Goal: Find contact information: Obtain details needed to contact an individual or organization

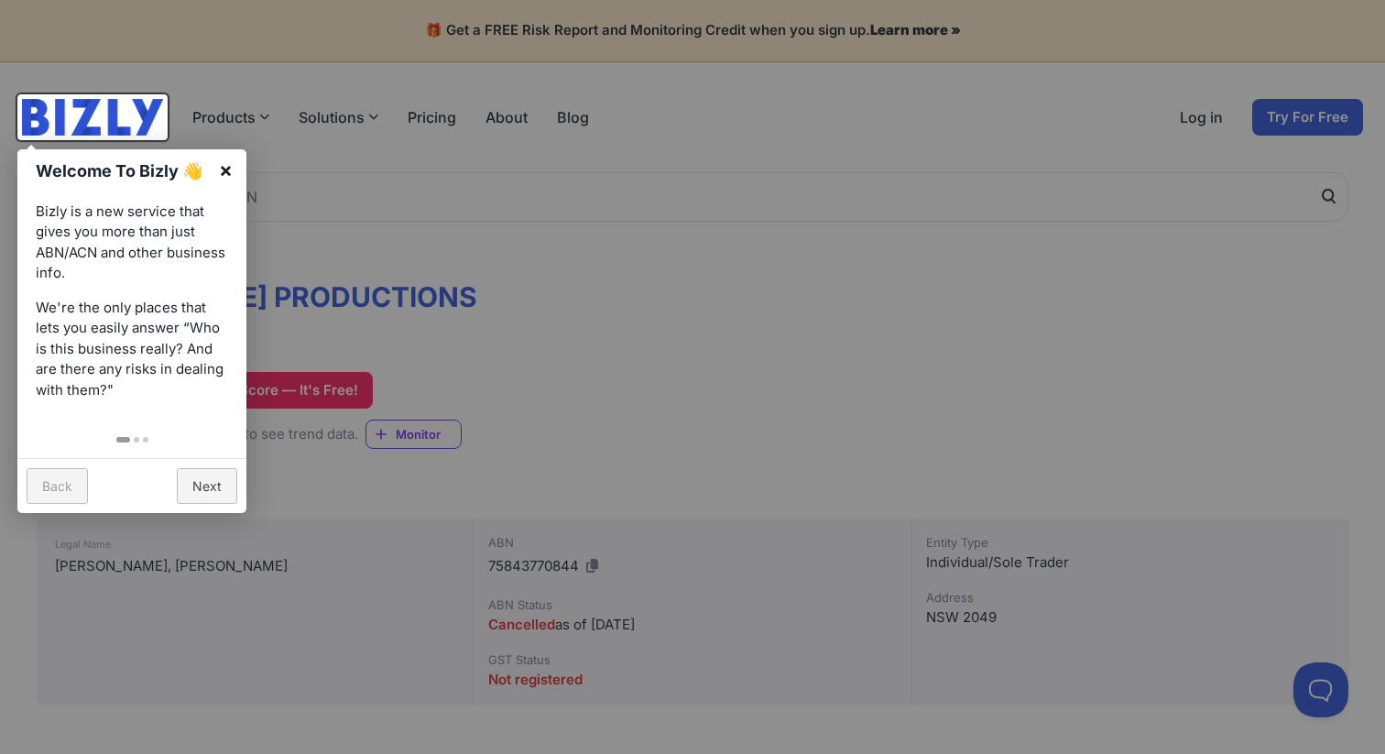
click at [224, 167] on link "×" at bounding box center [225, 169] width 41 height 41
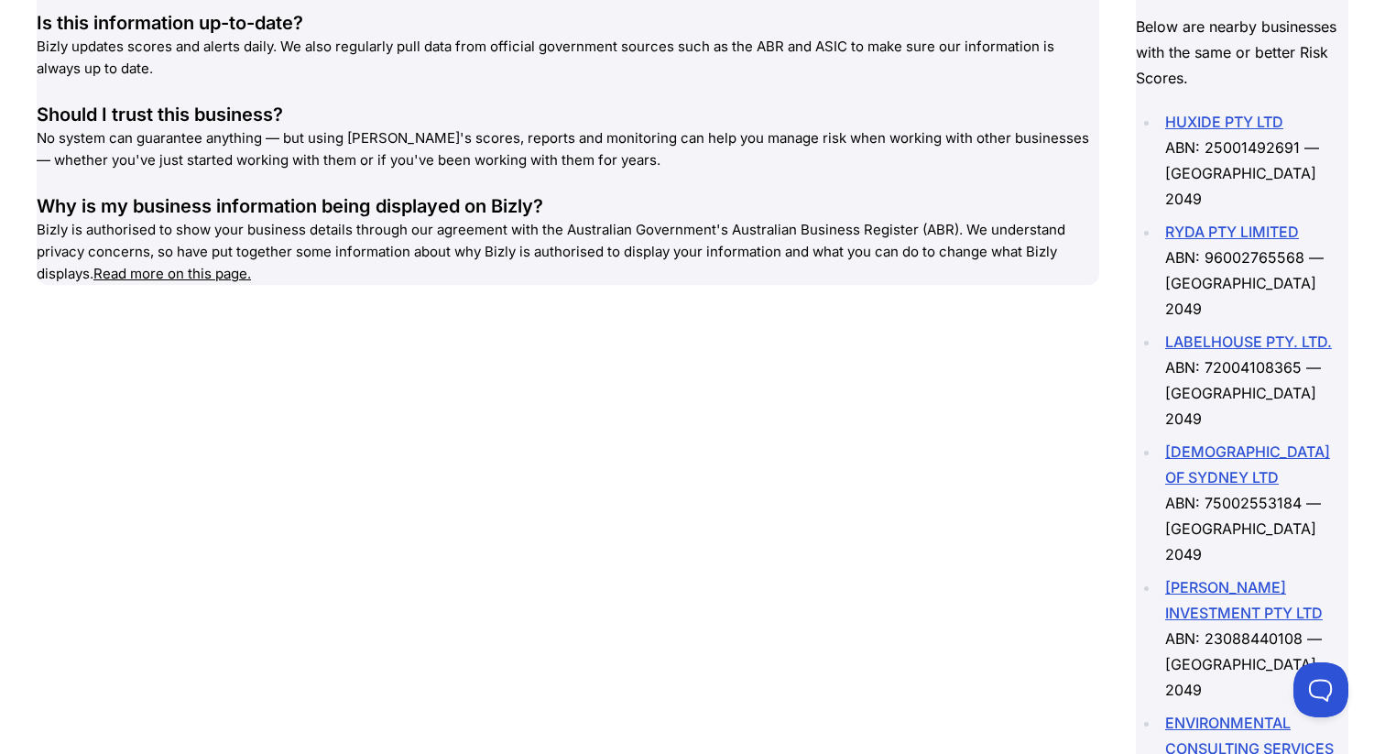
scroll to position [2850, 0]
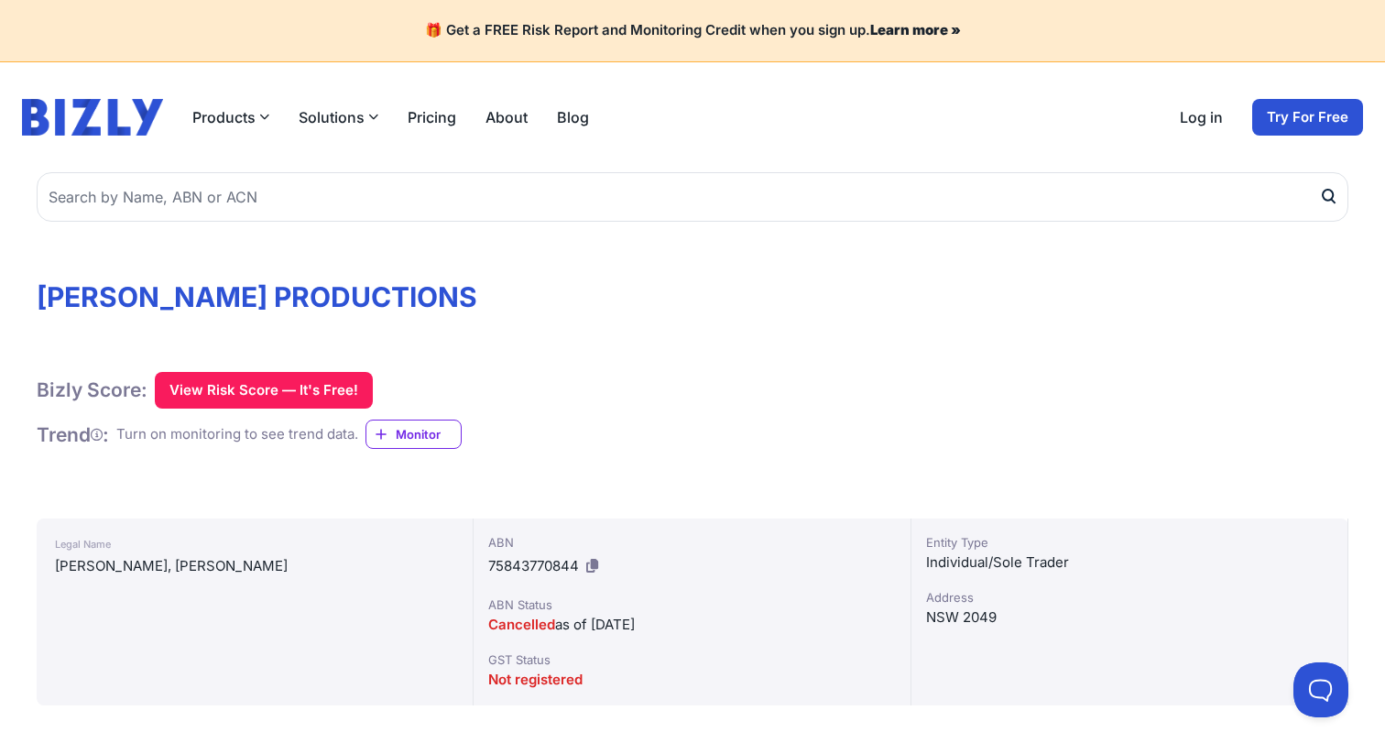
scroll to position [15, 0]
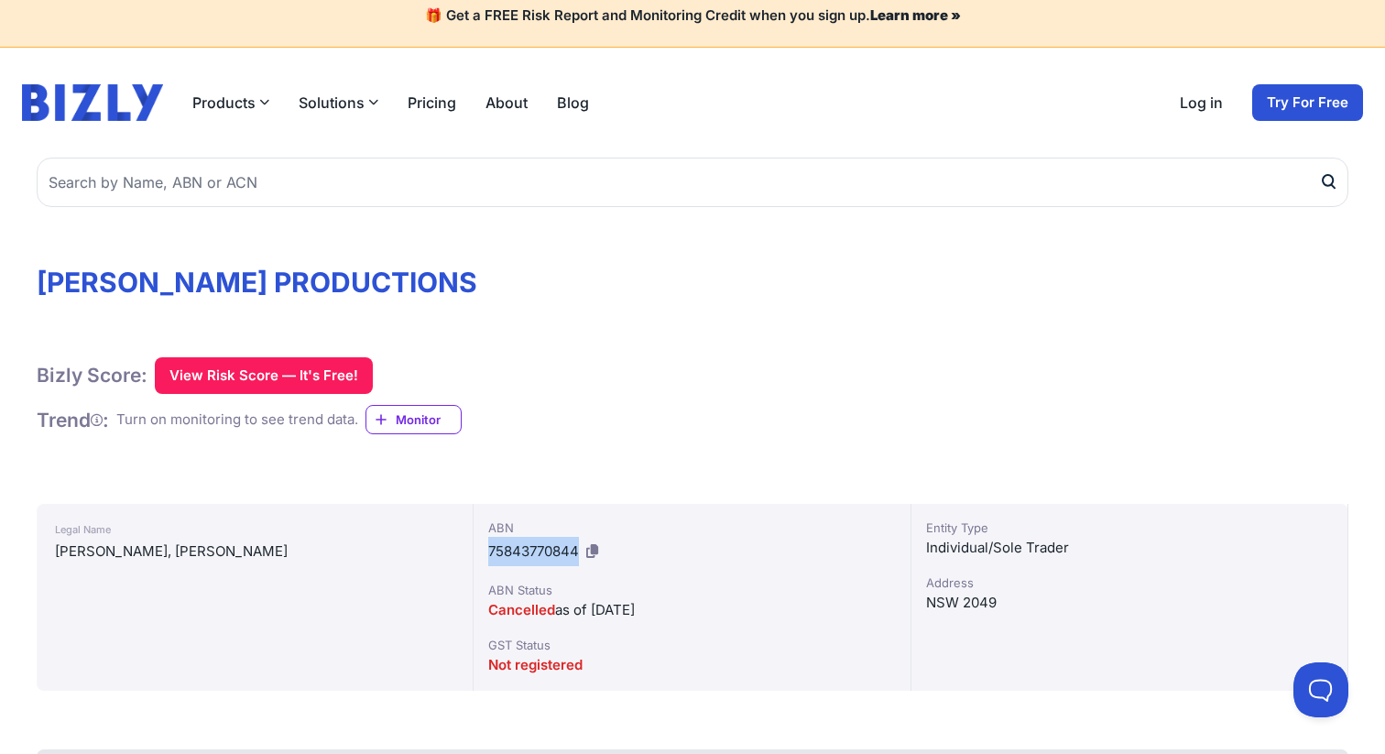
drag, startPoint x: 485, startPoint y: 549, endPoint x: 582, endPoint y: 553, distance: 97.2
click at [582, 553] on div "ABN 75843770844 ABN Status Cancelled as of [DATE] GST Status Not registered" at bounding box center [692, 597] width 437 height 187
copy span "75843770844"
click at [583, 388] on div "Bizly Score: View Risk Score — It's Free! View Risk Score — It's Free!" at bounding box center [693, 375] width 1312 height 37
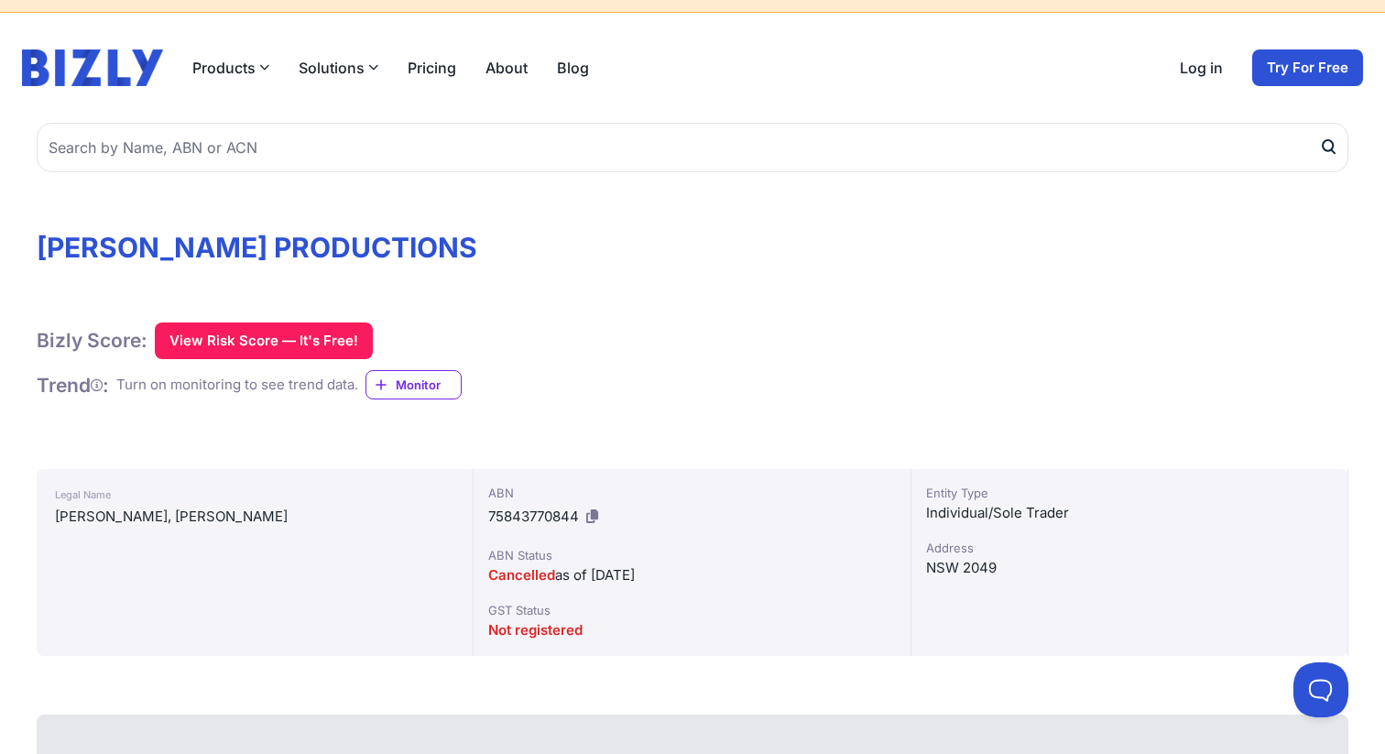
scroll to position [0, 0]
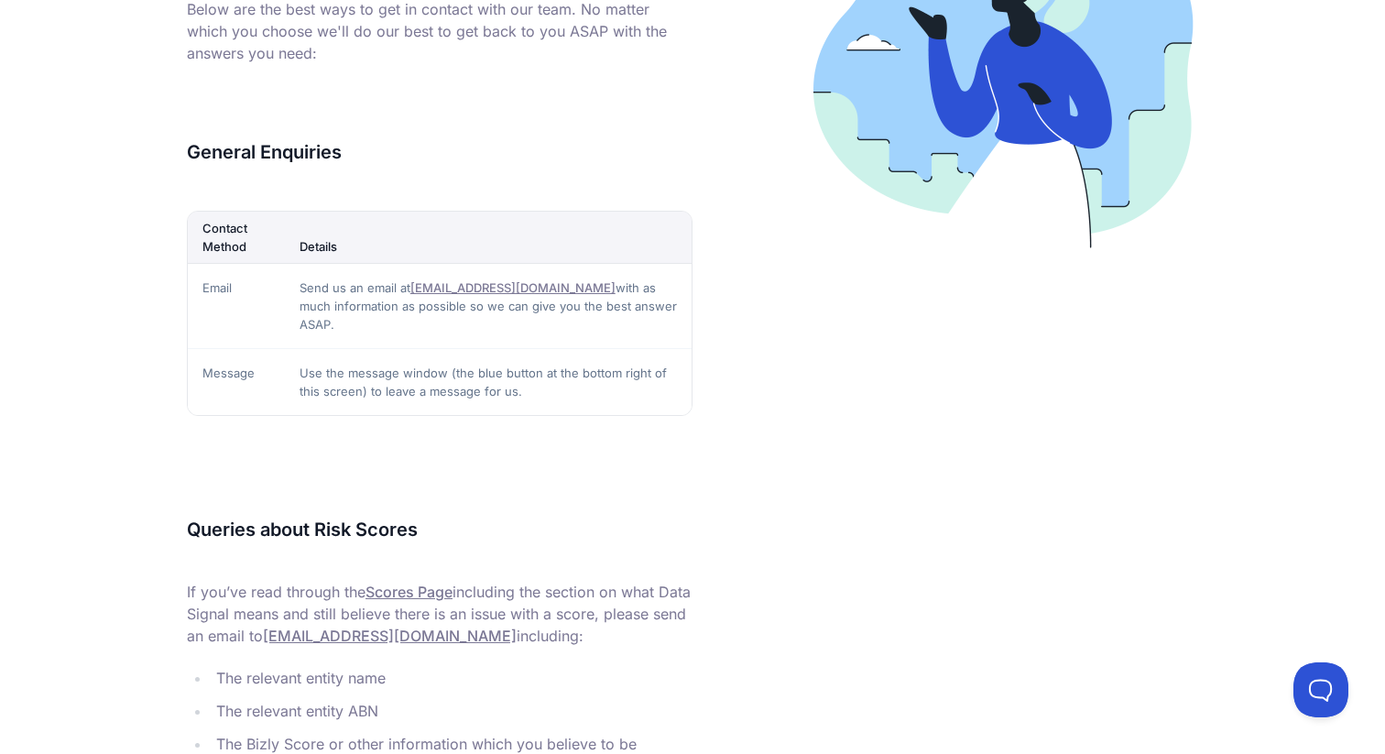
scroll to position [429, 0]
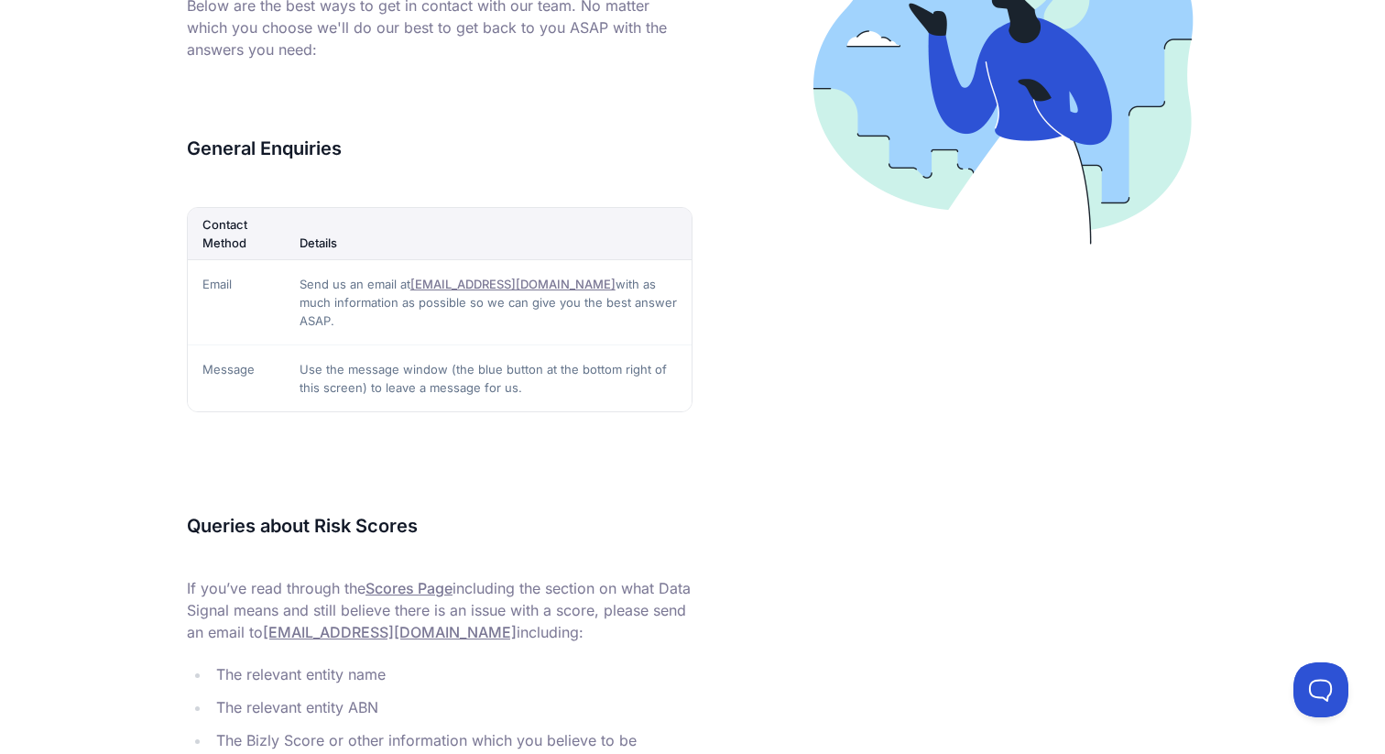
drag, startPoint x: 415, startPoint y: 274, endPoint x: 486, endPoint y: 293, distance: 74.0
click at [486, 293] on td "Send us an email at [EMAIL_ADDRESS][DOMAIN_NAME] with as much information as po…" at bounding box center [488, 301] width 407 height 85
click at [496, 296] on td "Send us an email at [EMAIL_ADDRESS][DOMAIN_NAME] with as much information as po…" at bounding box center [488, 301] width 407 height 85
drag, startPoint x: 527, startPoint y: 284, endPoint x: 418, endPoint y: 279, distance: 109.1
click at [418, 279] on td "Send us an email at [EMAIL_ADDRESS][DOMAIN_NAME] with as much information as po…" at bounding box center [488, 301] width 407 height 85
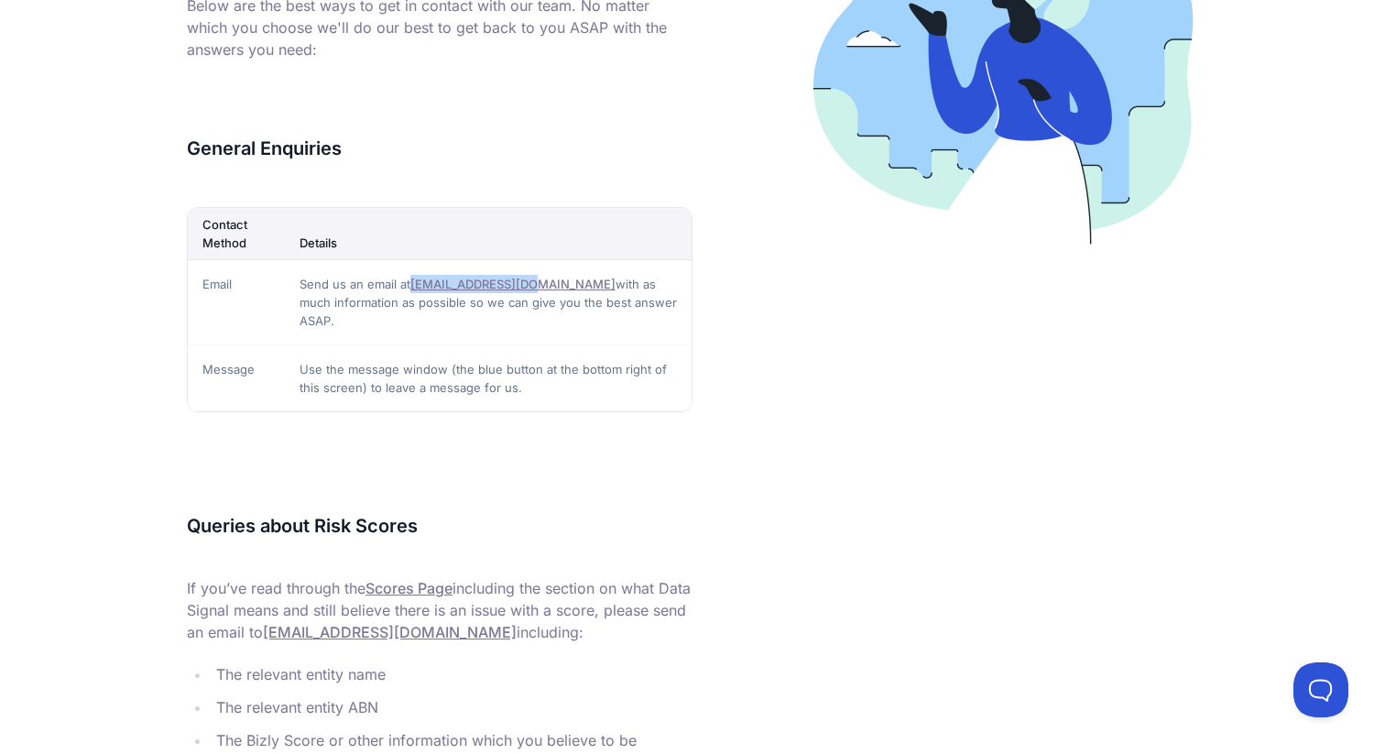
copy link "[EMAIL_ADDRESS][DOMAIN_NAME]"
click at [562, 381] on td "Use the message window (the blue button at the bottom right of this screen) to …" at bounding box center [488, 377] width 407 height 67
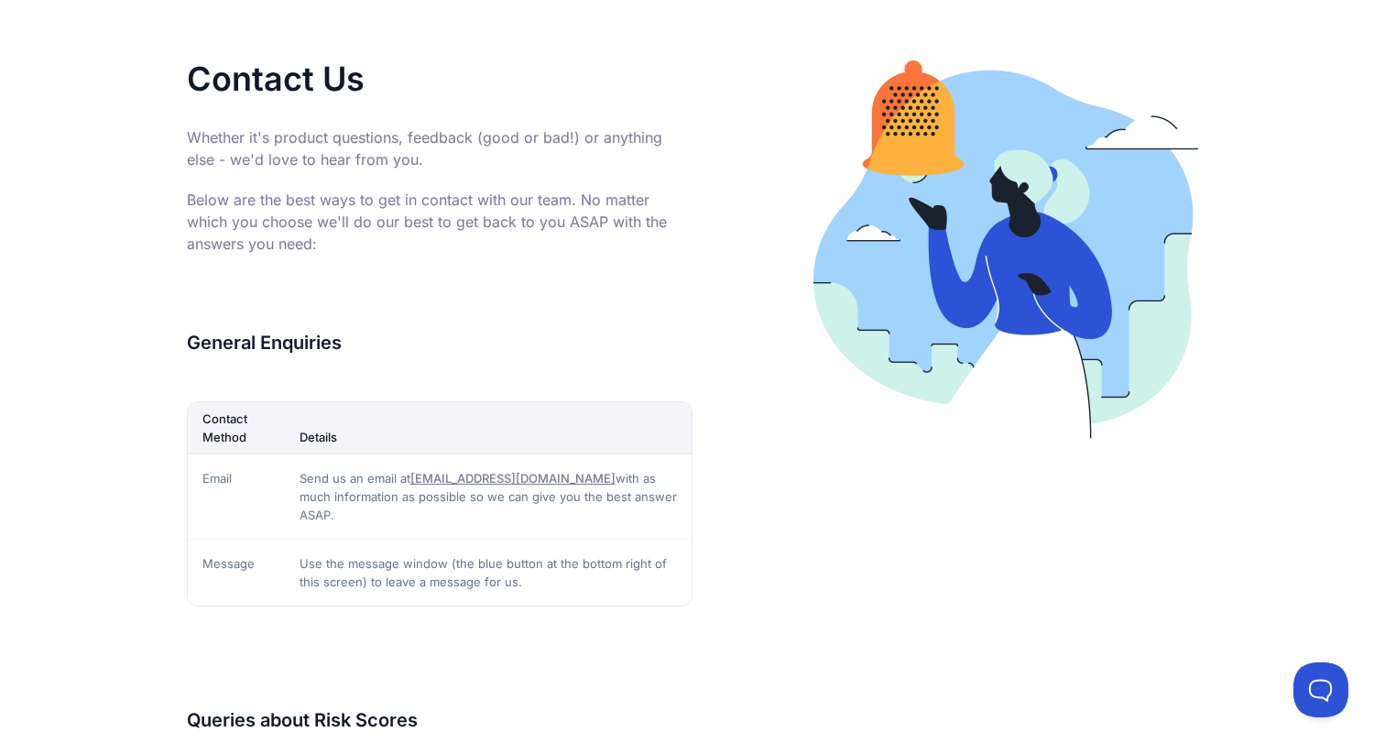
scroll to position [0, 0]
